Goal: Book appointment/travel/reservation

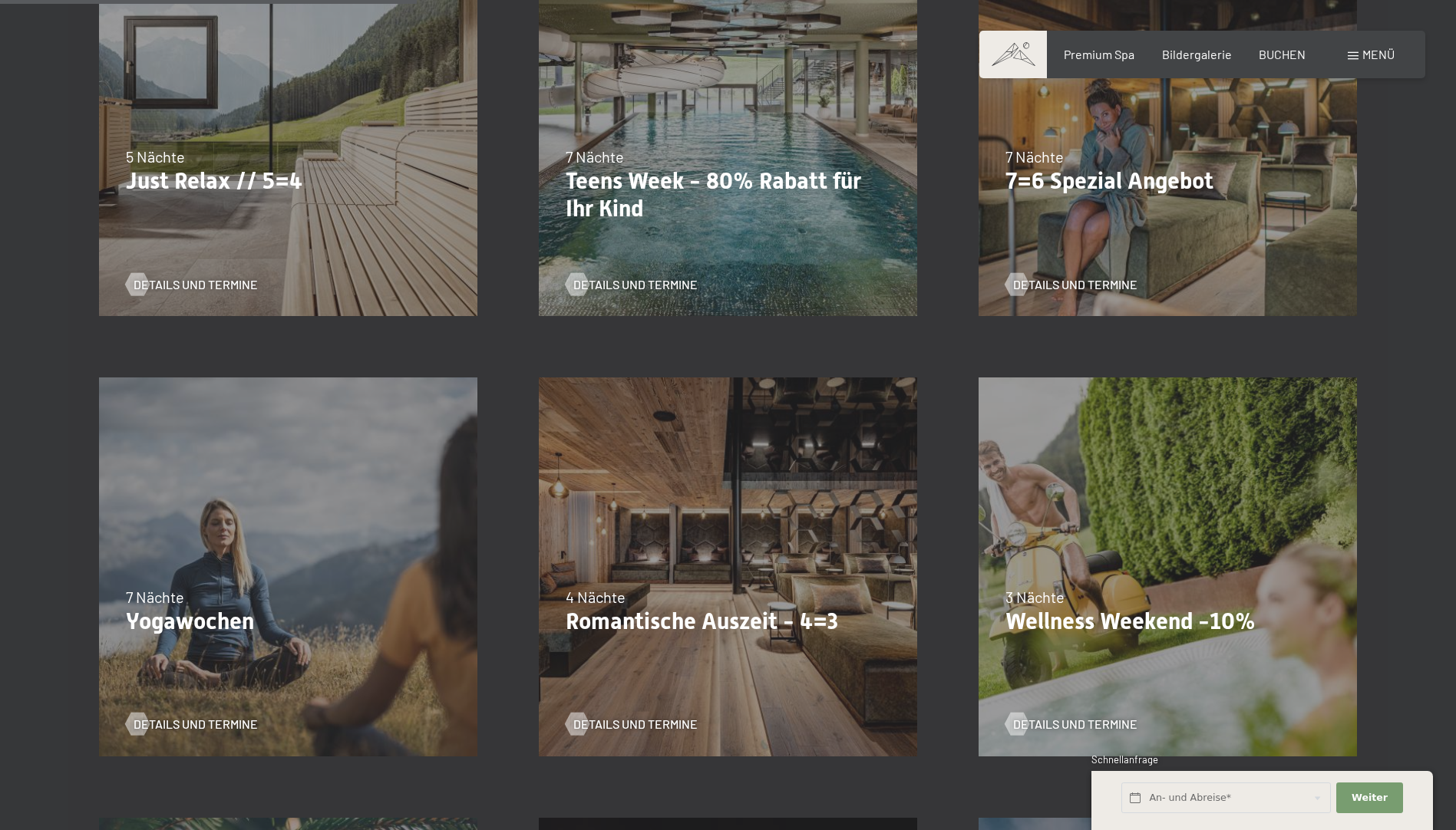
scroll to position [691, 0]
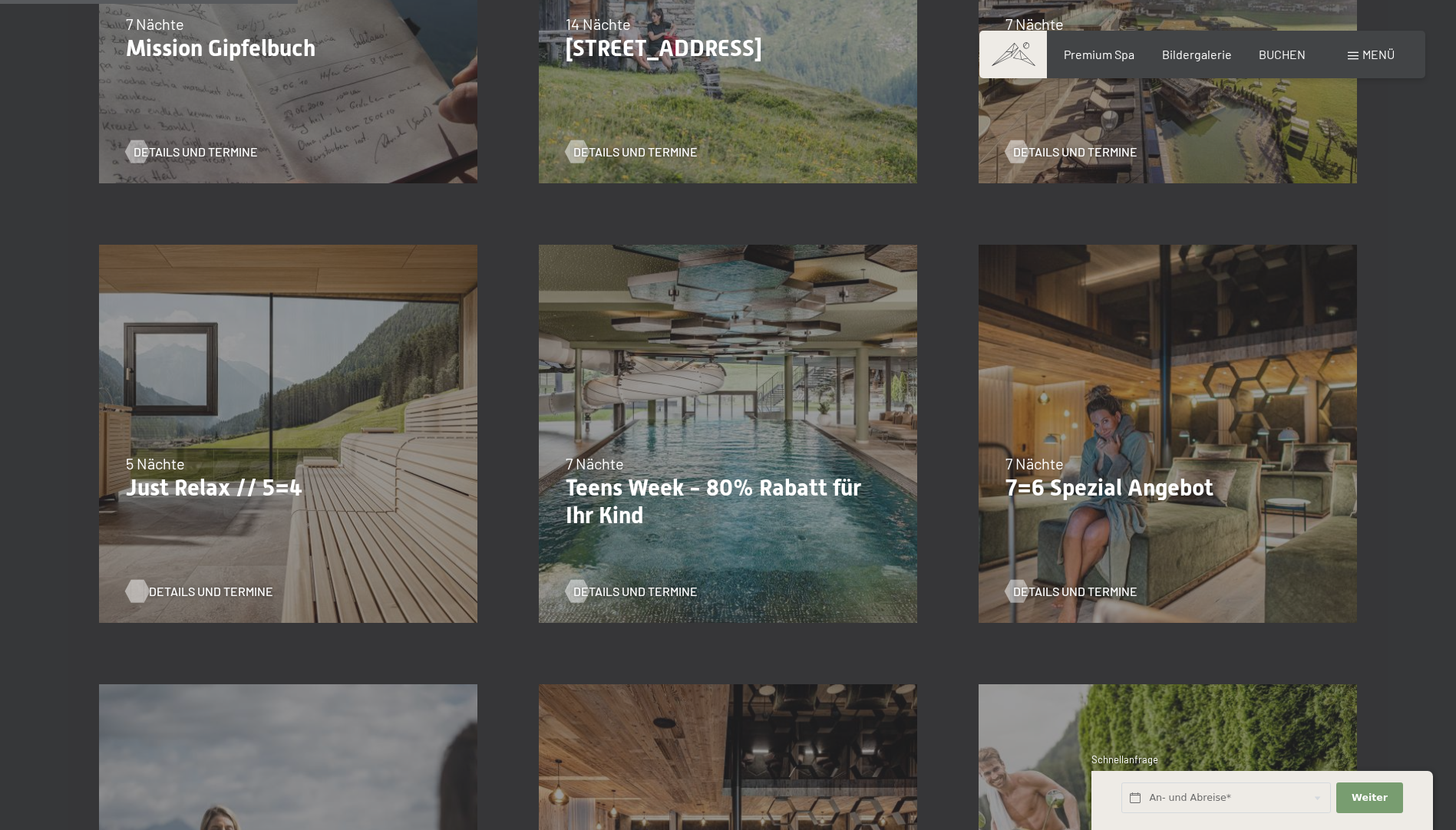
click at [221, 590] on span "Details und Termine" at bounding box center [211, 591] width 124 height 16
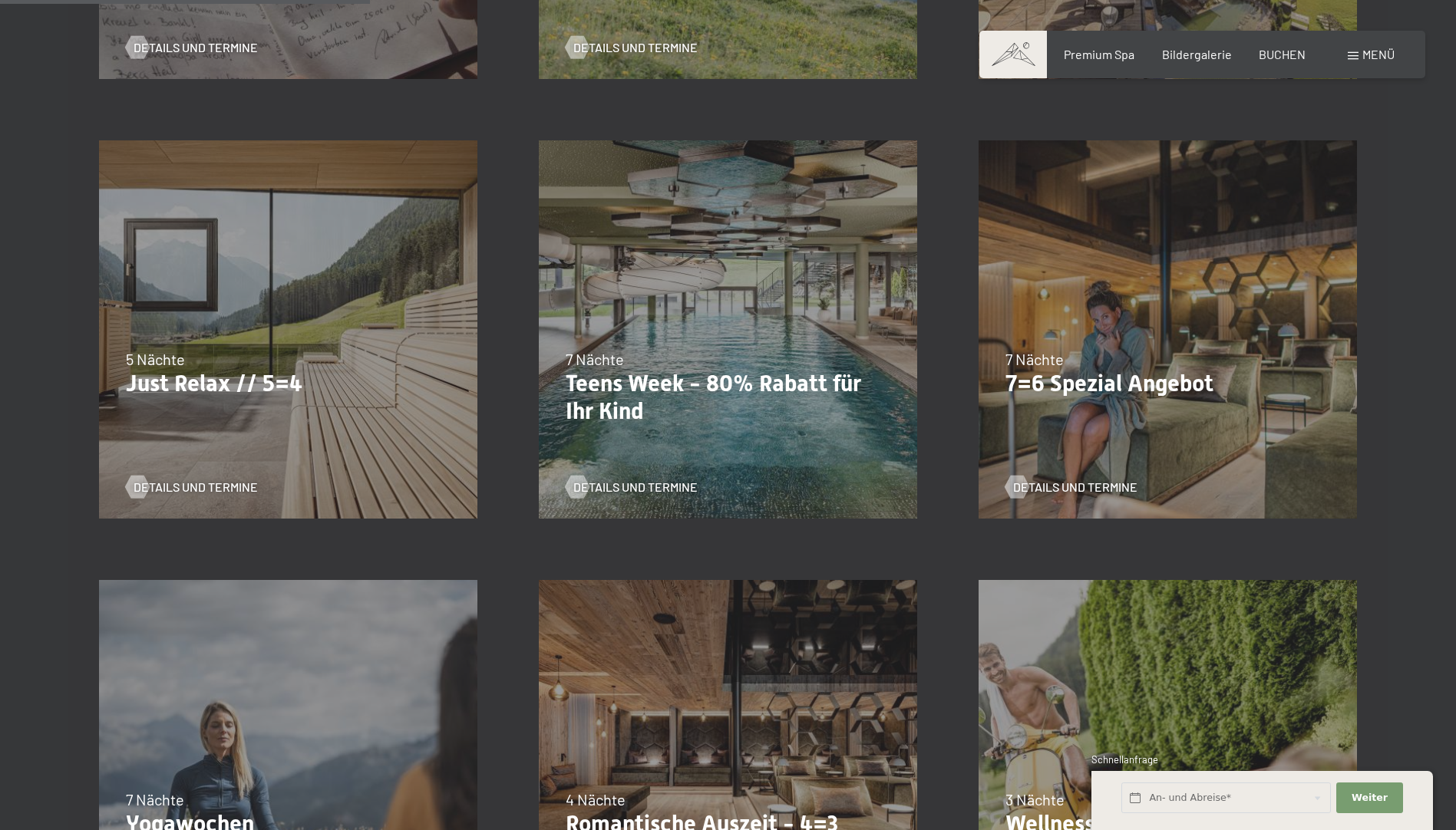
scroll to position [921, 0]
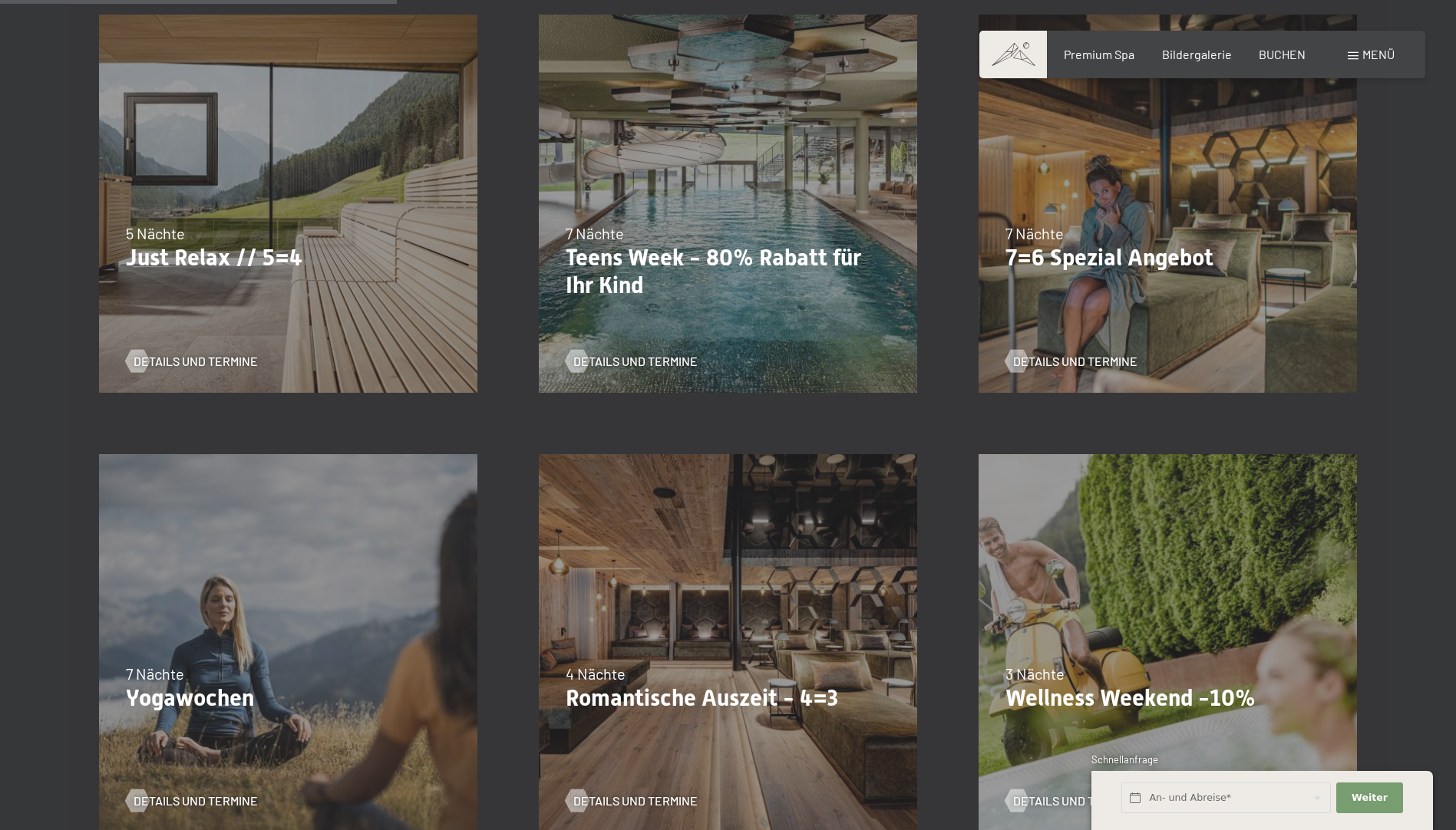
click at [739, 635] on div "09.11.–05.12.2025 08.12.–19.12.2025 11.01.–23.01.2026 08.03.–27.03.2026 29.03.–…" at bounding box center [728, 643] width 440 height 440
click at [664, 802] on span "Details und Termine" at bounding box center [651, 801] width 124 height 16
